Goal: Task Accomplishment & Management: Complete application form

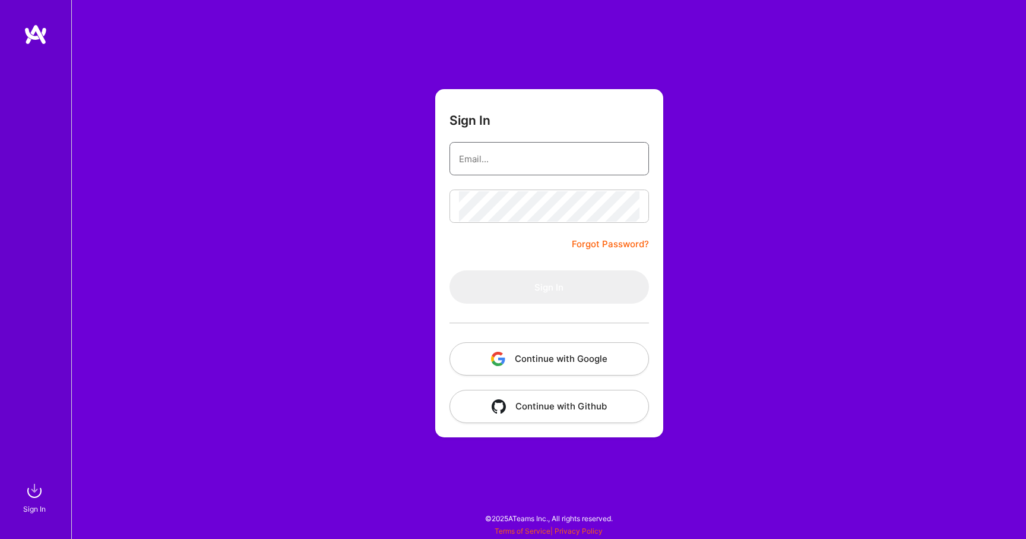
type input "[EMAIL_ADDRESS][DOMAIN_NAME]"
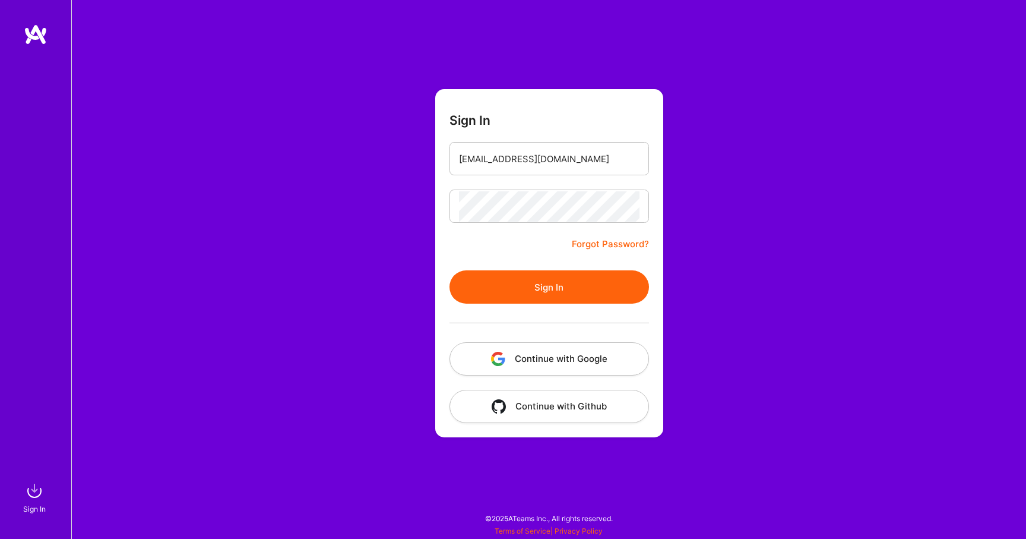
click at [541, 282] on button "Sign In" at bounding box center [550, 286] width 200 height 33
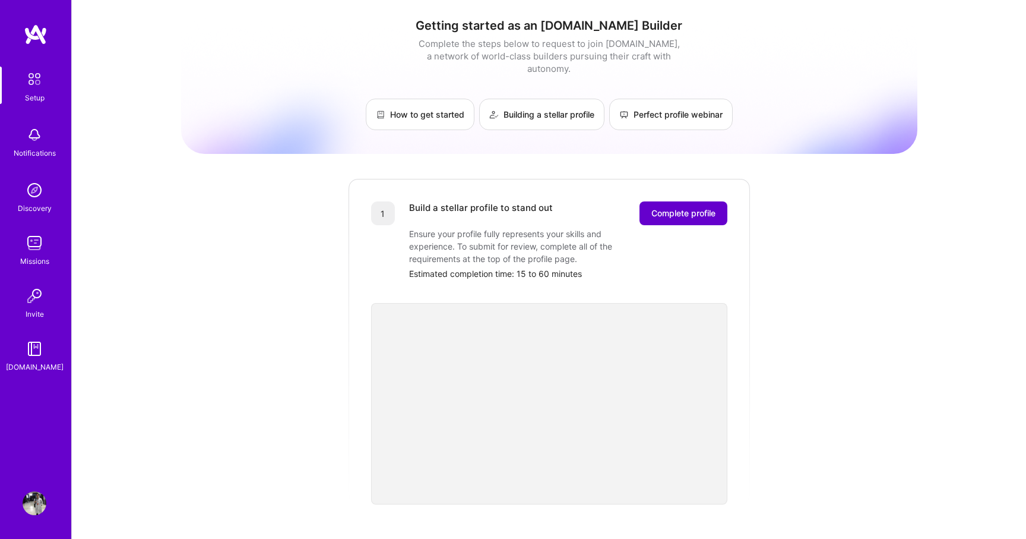
click at [666, 207] on span "Complete profile" at bounding box center [683, 213] width 64 height 12
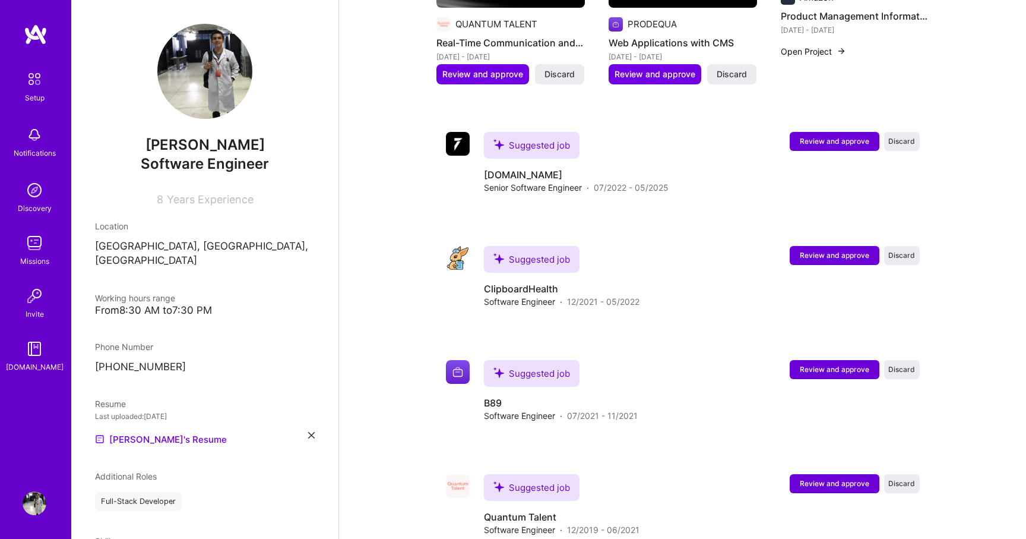
scroll to position [791, 0]
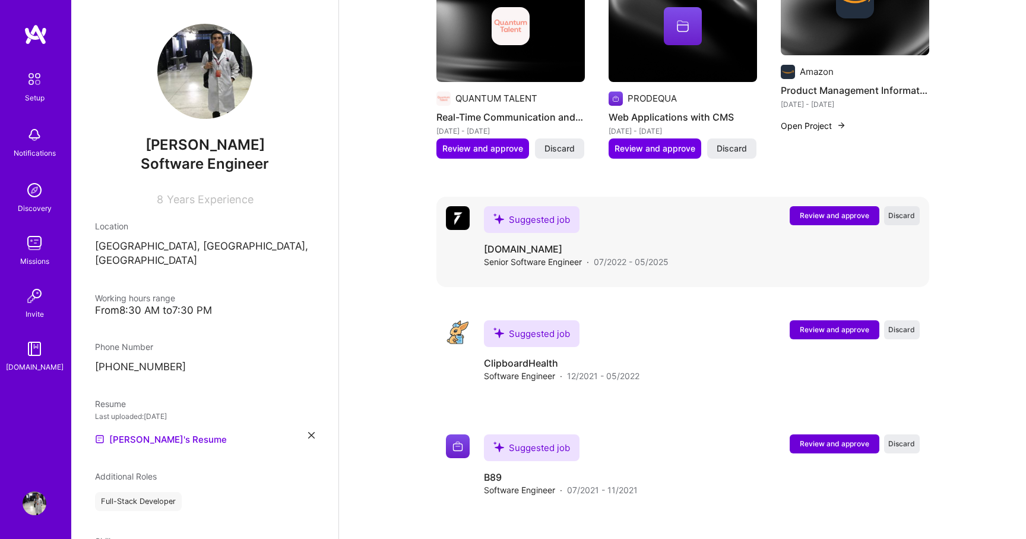
click at [894, 207] on button "Discard" at bounding box center [902, 215] width 36 height 19
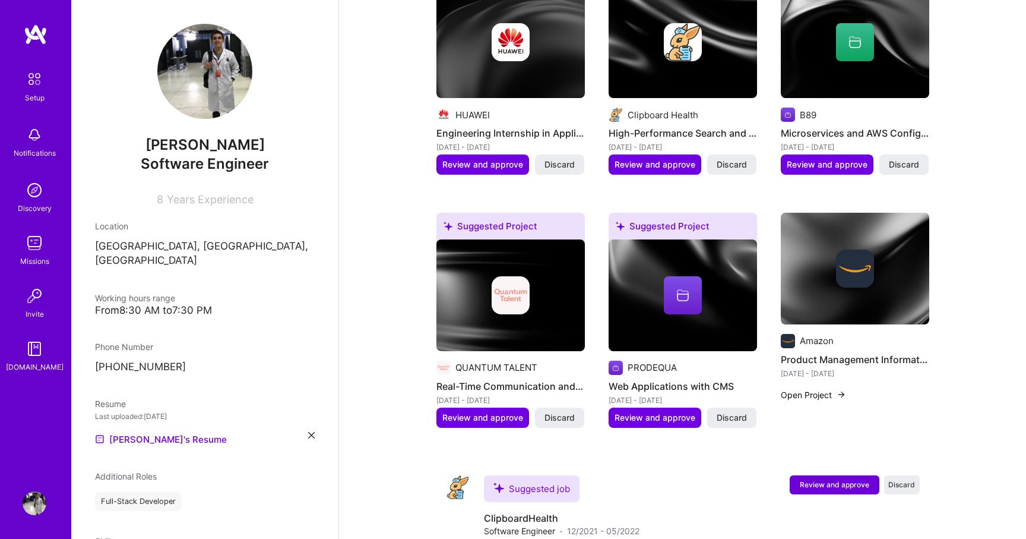
scroll to position [404, 0]
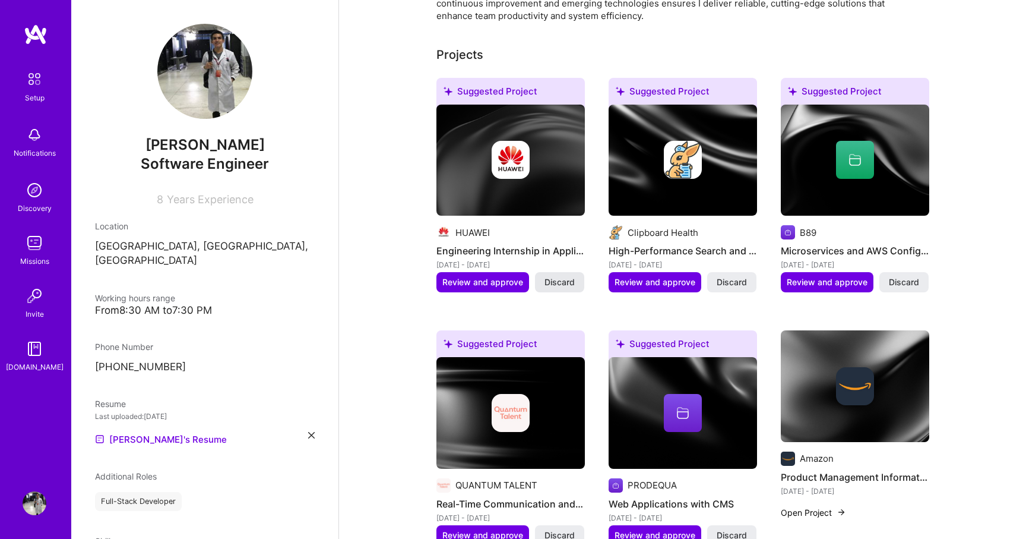
click at [556, 276] on span "Discard" at bounding box center [560, 282] width 30 height 12
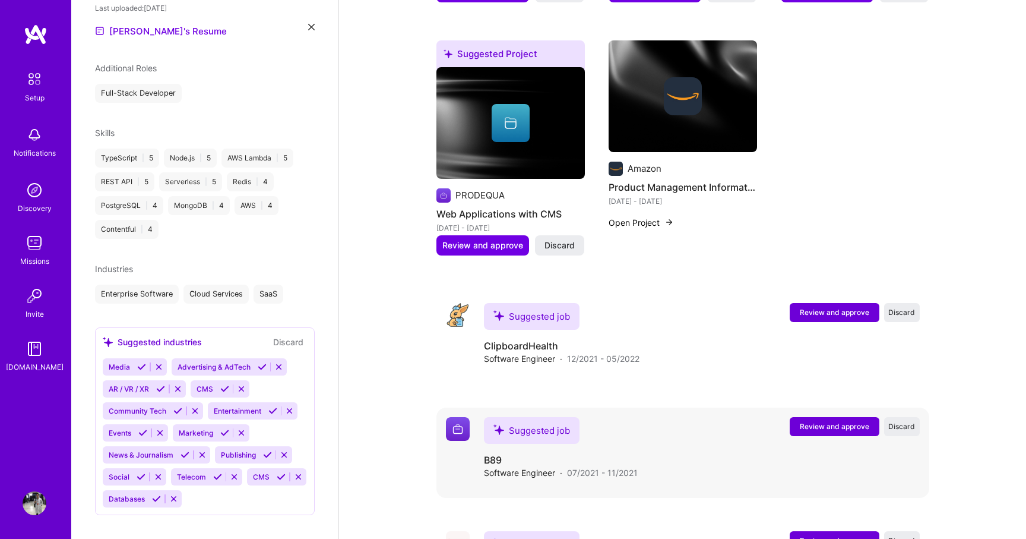
scroll to position [774, 0]
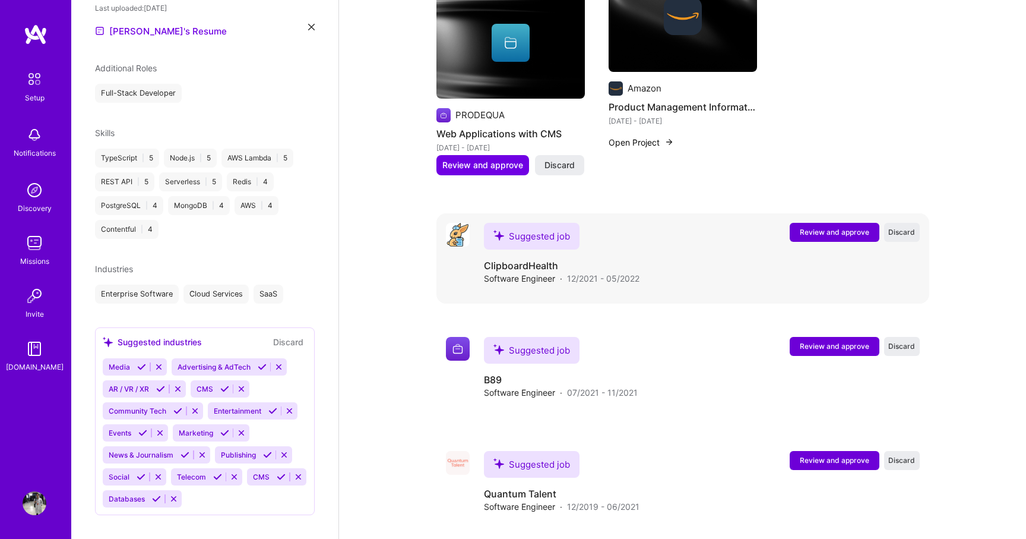
click at [808, 227] on span "Review and approve" at bounding box center [834, 232] width 69 height 10
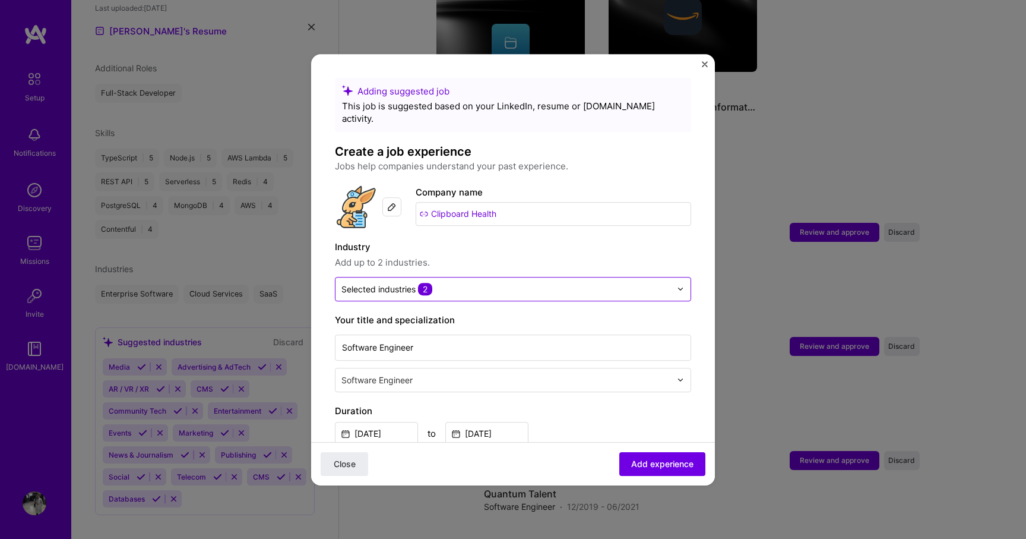
click at [360, 283] on div "Selected industries 2" at bounding box center [386, 289] width 91 height 12
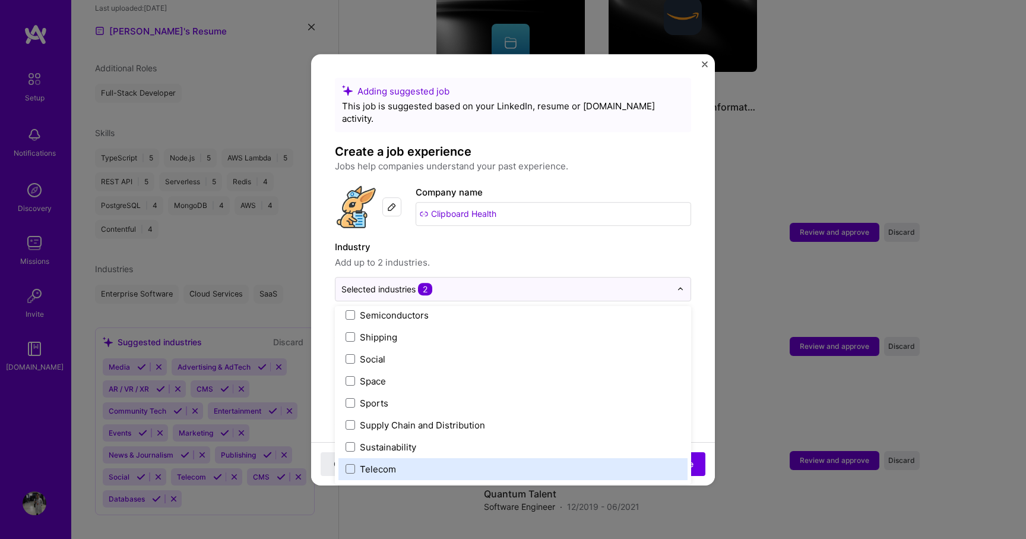
scroll to position [2466, 0]
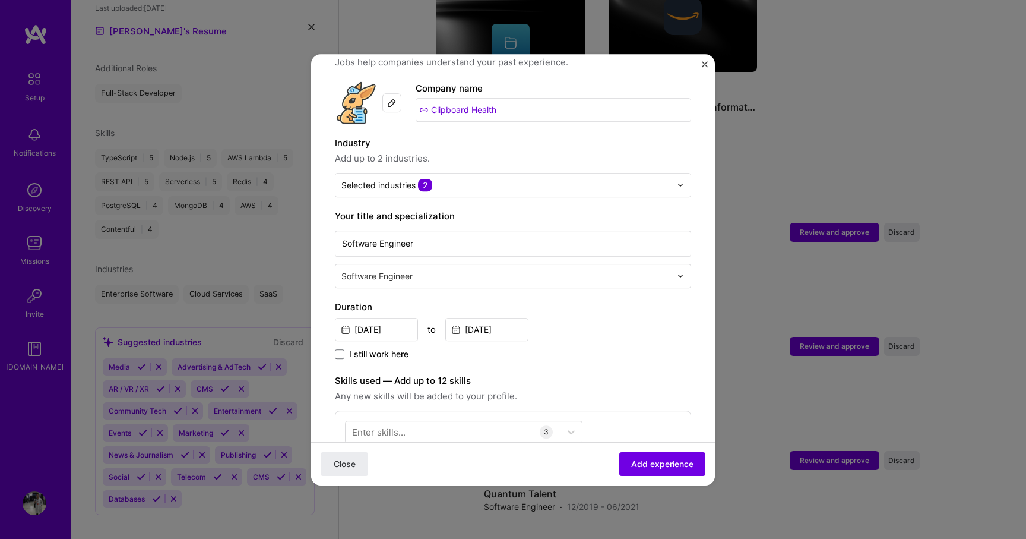
scroll to position [105, 0]
click at [400, 317] on input "[DATE]" at bounding box center [376, 328] width 83 height 23
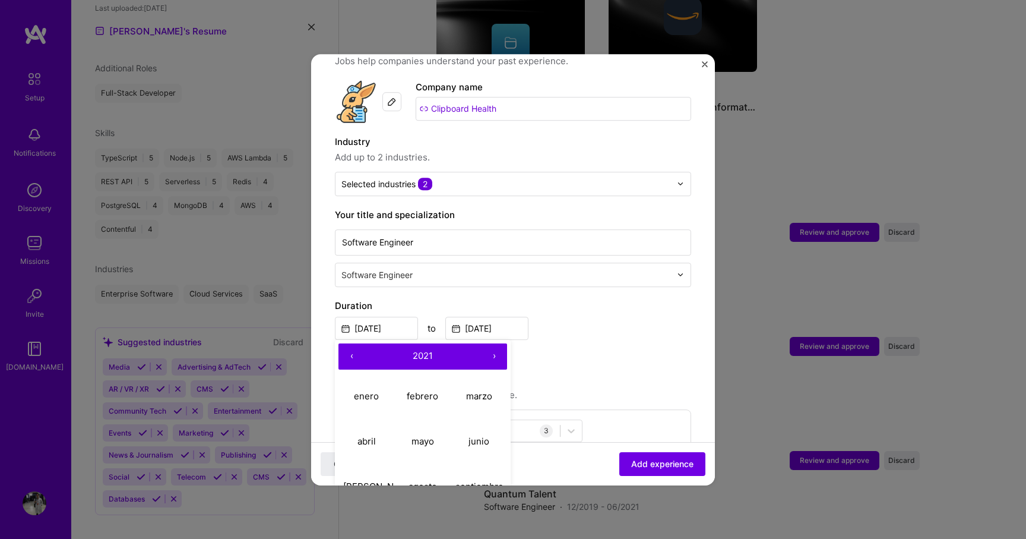
click at [492, 343] on button "›" at bounding box center [494, 356] width 26 height 26
click at [374, 390] on abbr "enero" at bounding box center [366, 395] width 25 height 11
type input "[DATE]"
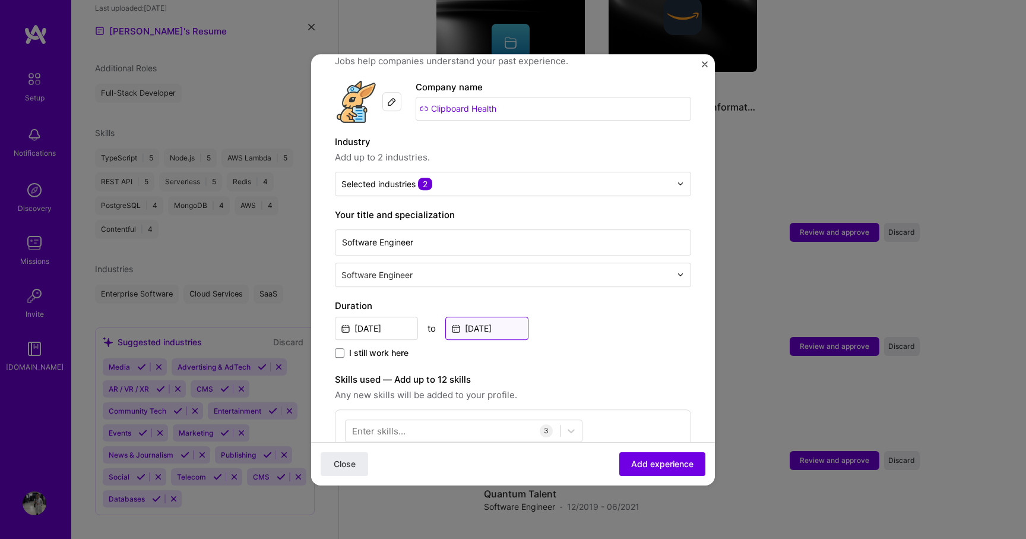
click at [481, 317] on input "[DATE]" at bounding box center [486, 328] width 83 height 23
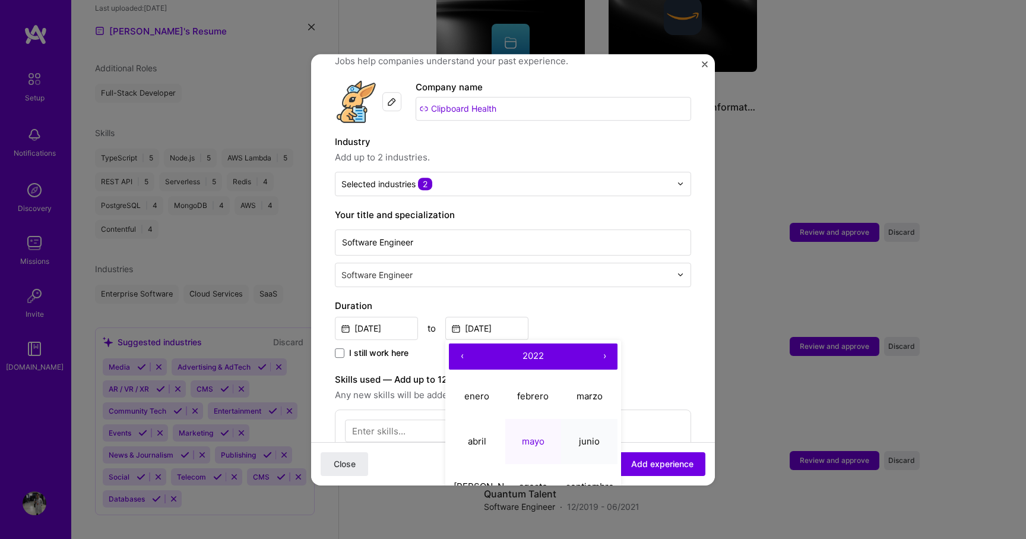
click at [581, 420] on button "junio" at bounding box center [589, 441] width 56 height 45
type input "[DATE]"
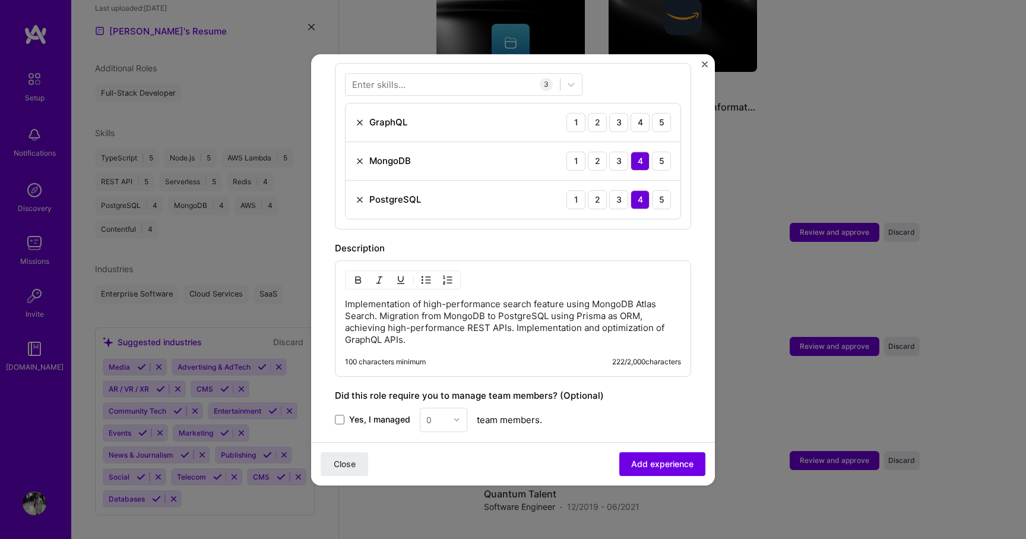
scroll to position [482, 0]
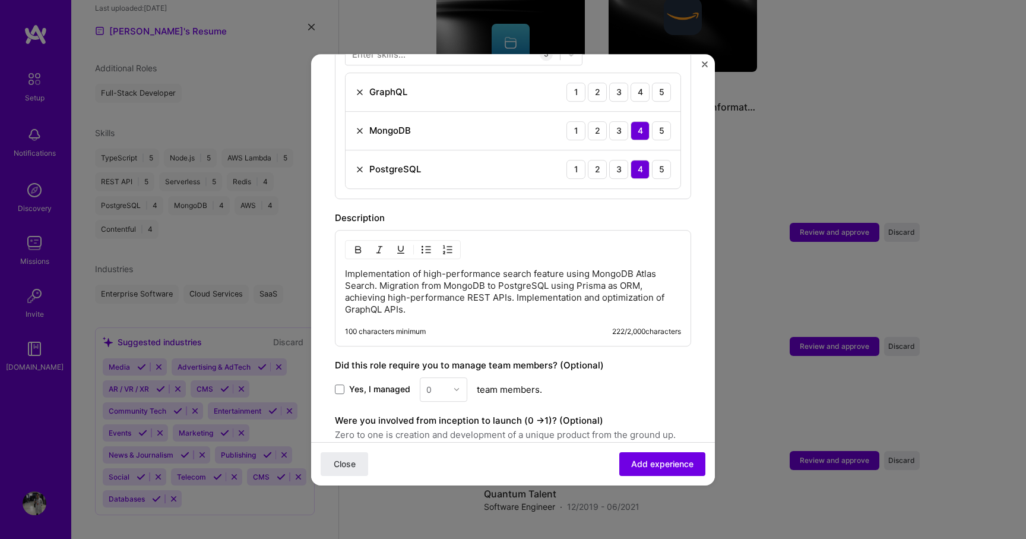
click at [578, 296] on p "Implementation of high-performance search feature using MongoDB Atlas Search. M…" at bounding box center [513, 292] width 336 height 48
